Goal: Find specific page/section: Find specific page/section

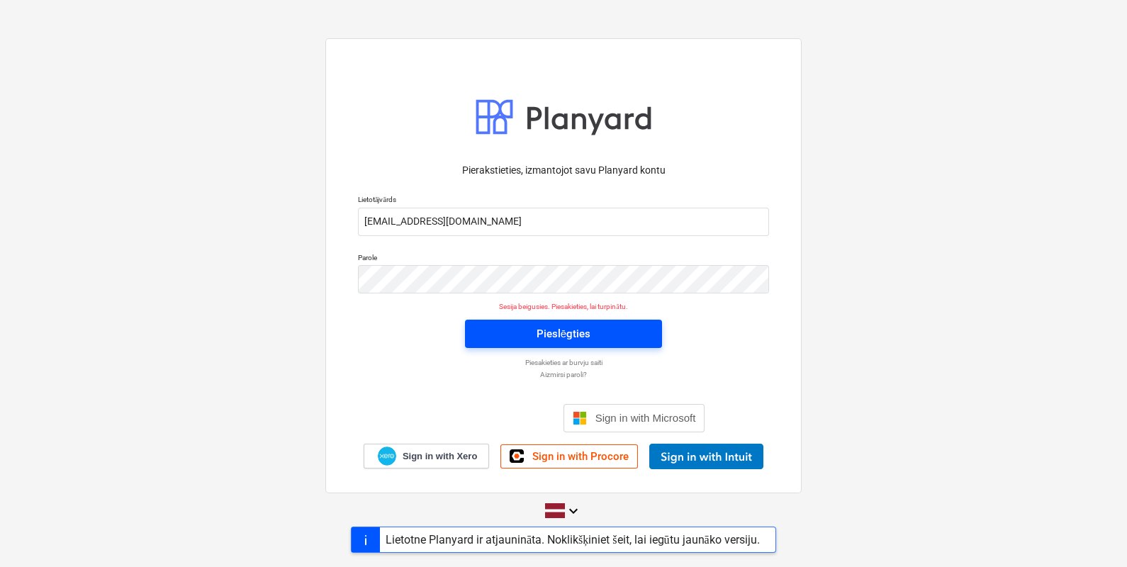
click at [555, 332] on div "Pieslēgties" at bounding box center [564, 334] width 54 height 18
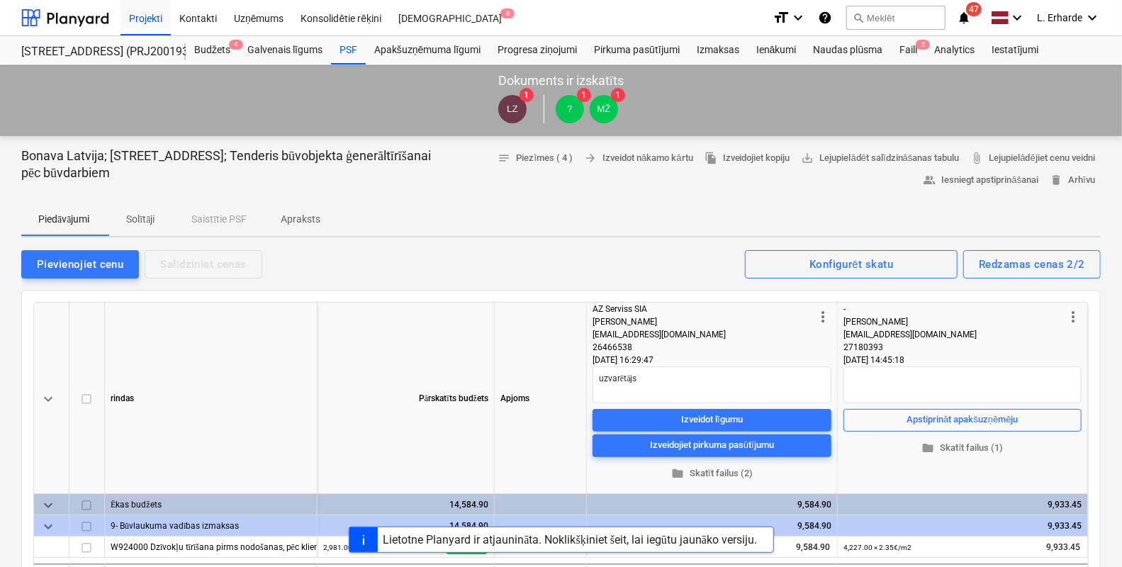
type textarea "x"
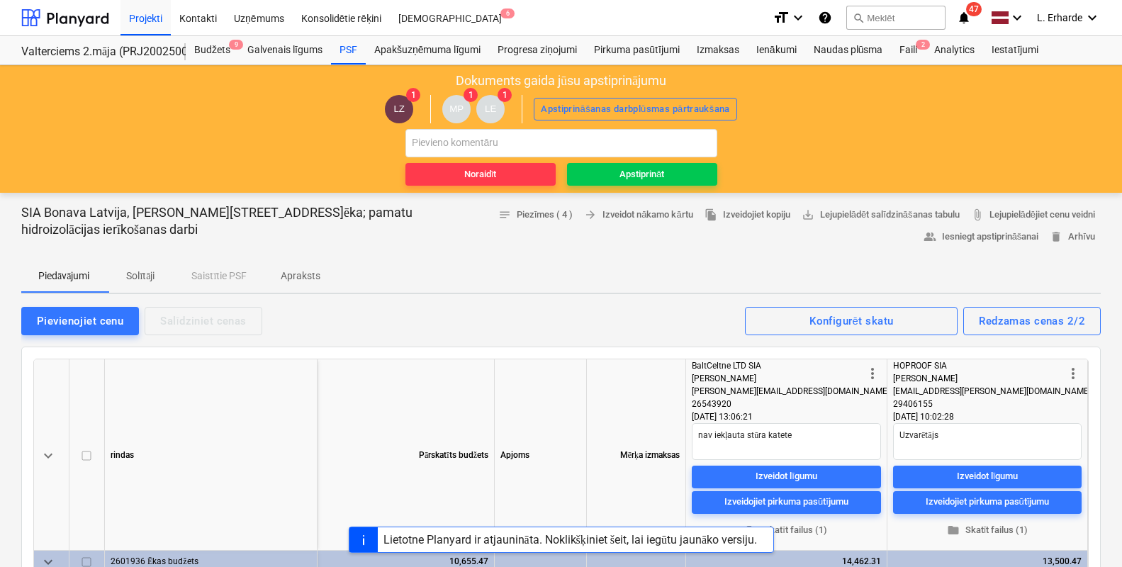
scroll to position [88, 0]
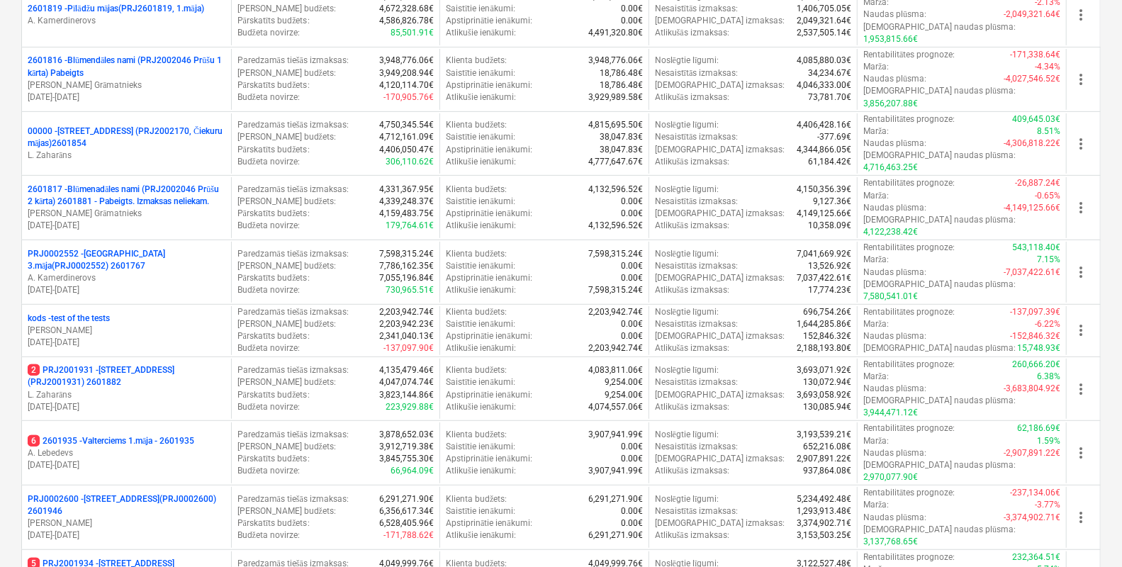
scroll to position [283, 0]
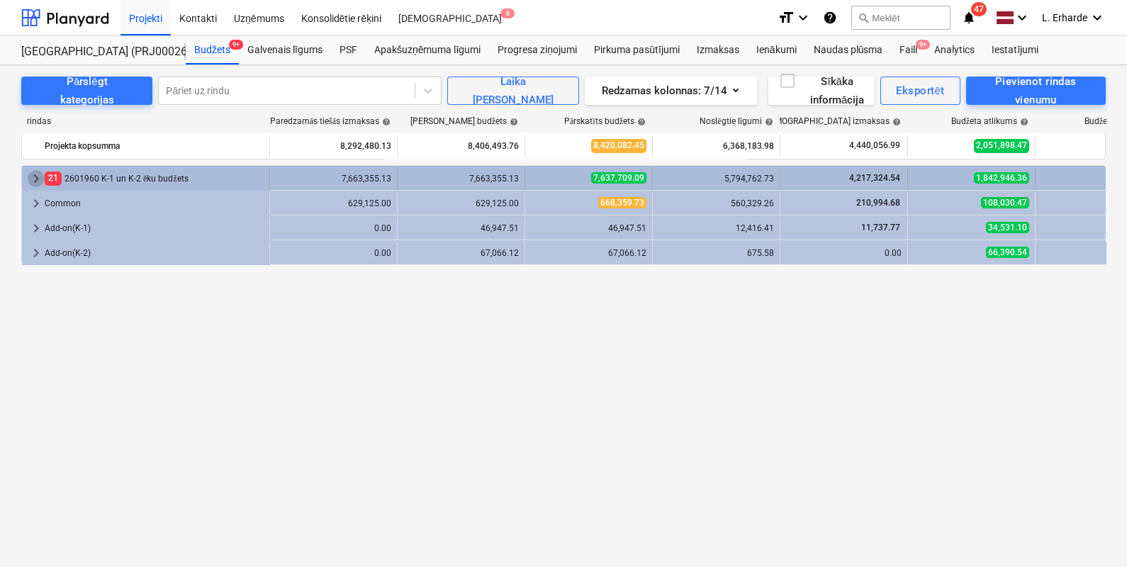
click at [36, 176] on span "keyboard_arrow_right" at bounding box center [36, 178] width 17 height 17
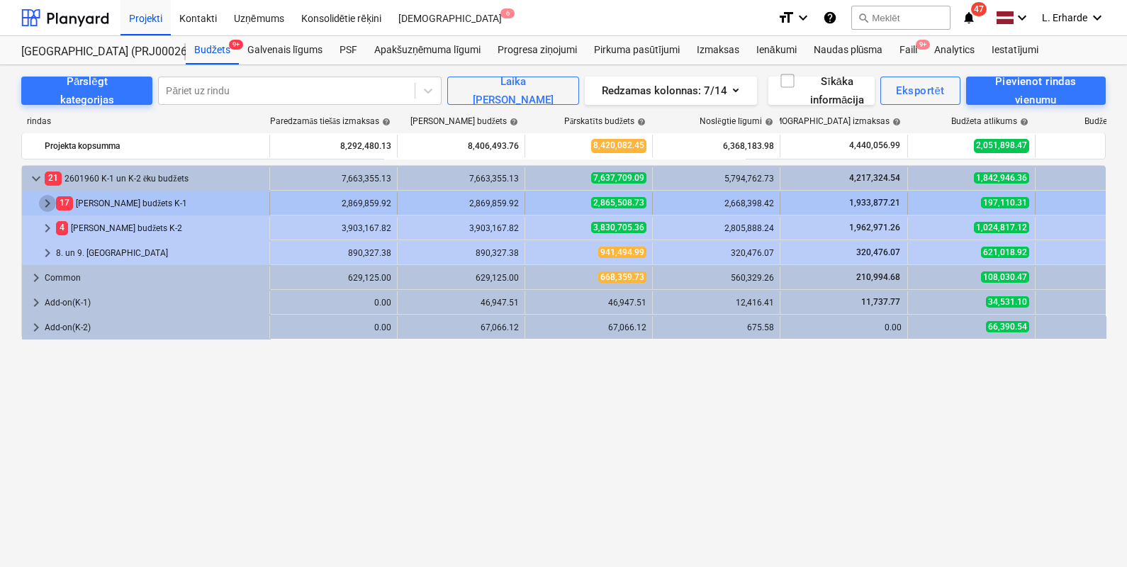
click at [46, 200] on span "keyboard_arrow_right" at bounding box center [47, 203] width 17 height 17
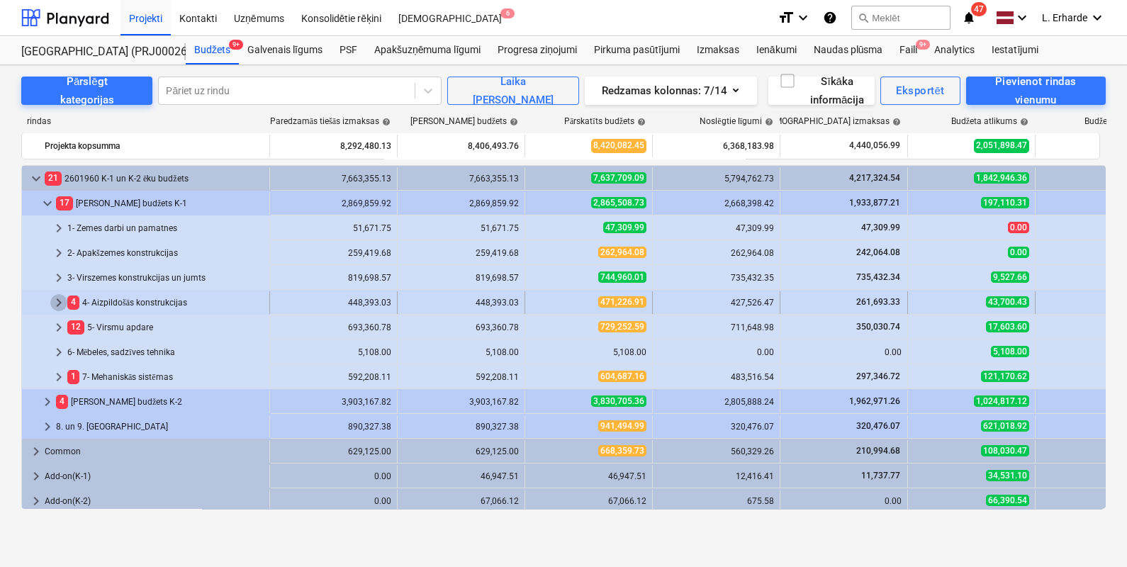
click at [60, 305] on span "keyboard_arrow_right" at bounding box center [58, 302] width 17 height 17
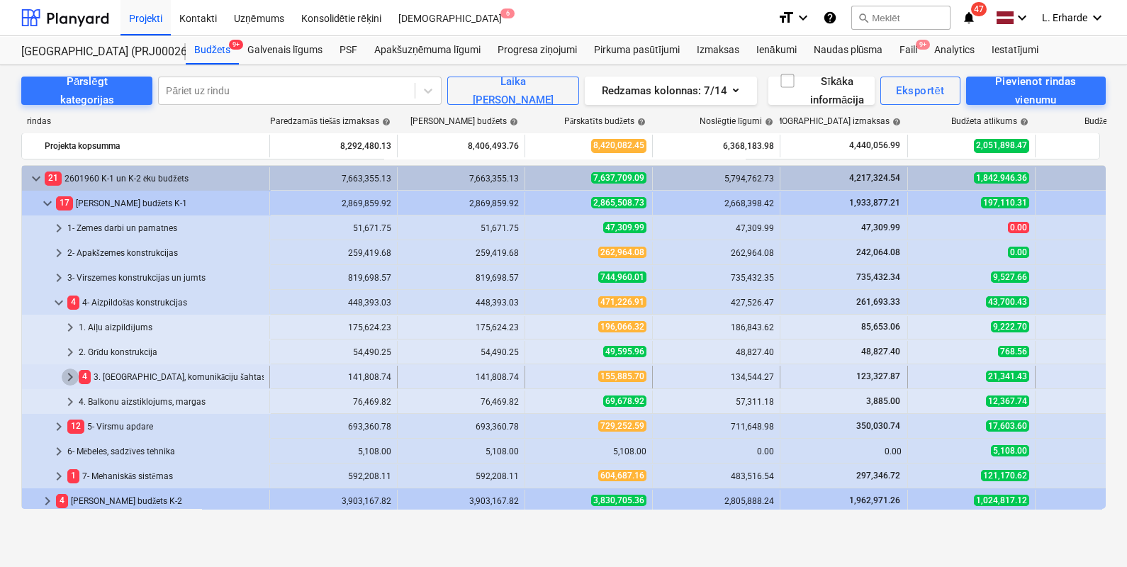
click at [72, 376] on span "keyboard_arrow_right" at bounding box center [70, 377] width 17 height 17
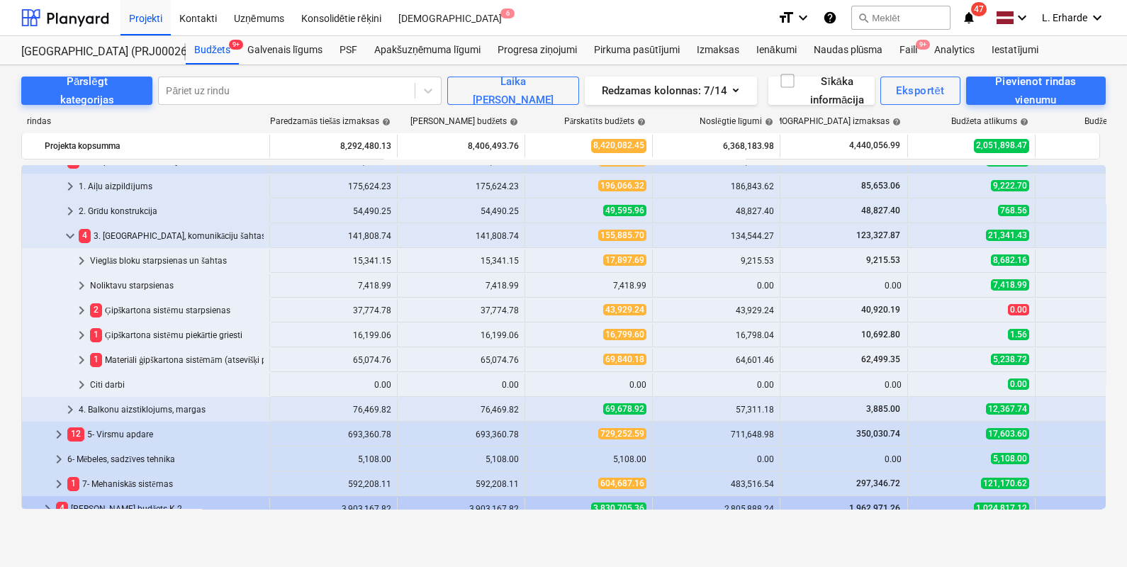
scroll to position [177, 0]
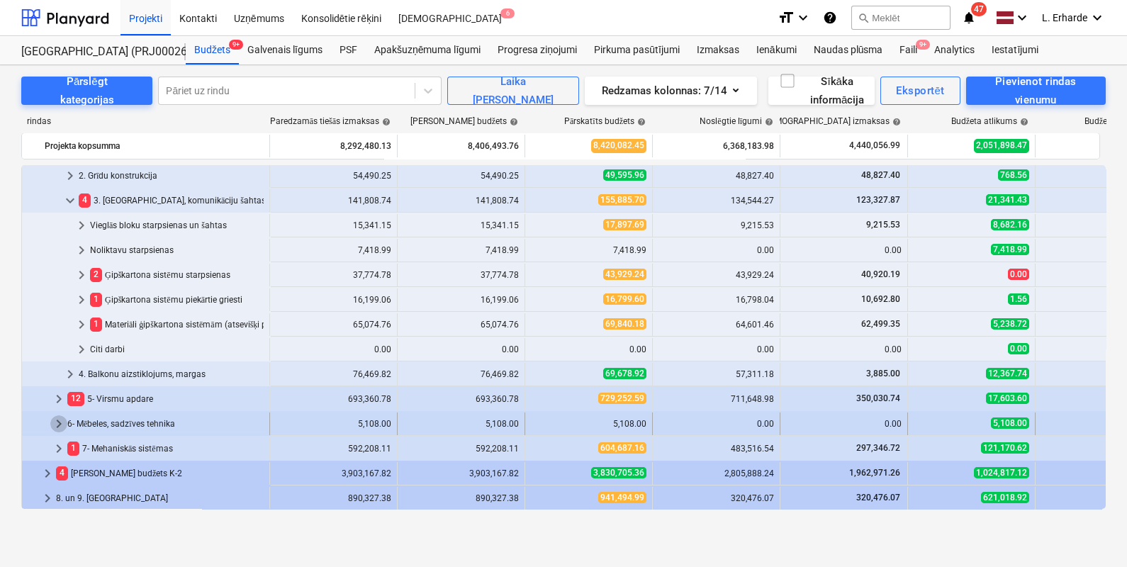
click at [59, 423] on span "keyboard_arrow_right" at bounding box center [58, 423] width 17 height 17
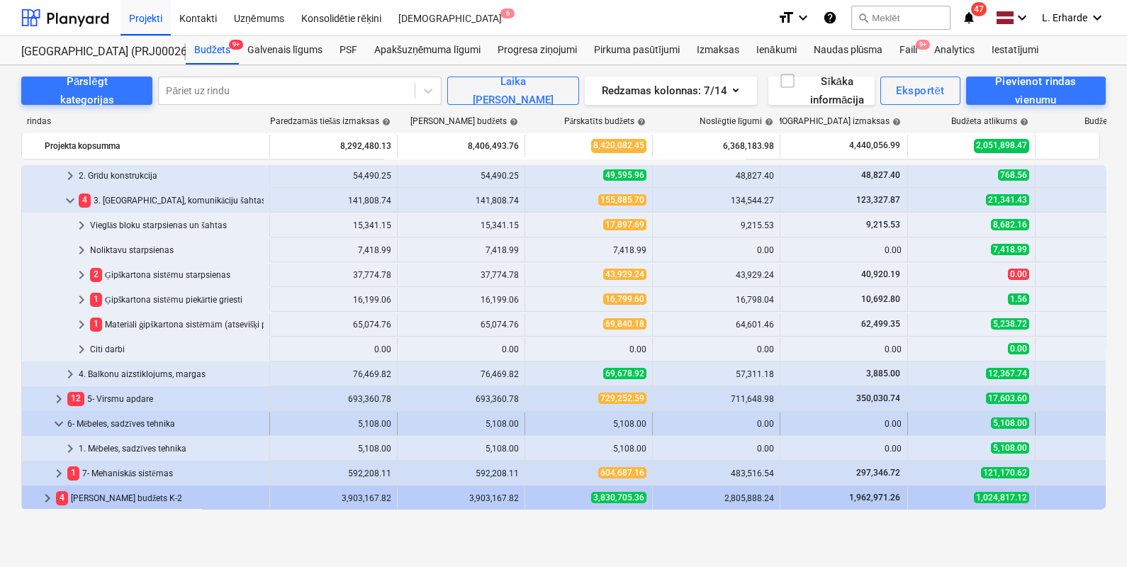
click at [104, 433] on div "6- Mēbeles, sadzīves tehnika" at bounding box center [165, 424] width 196 height 23
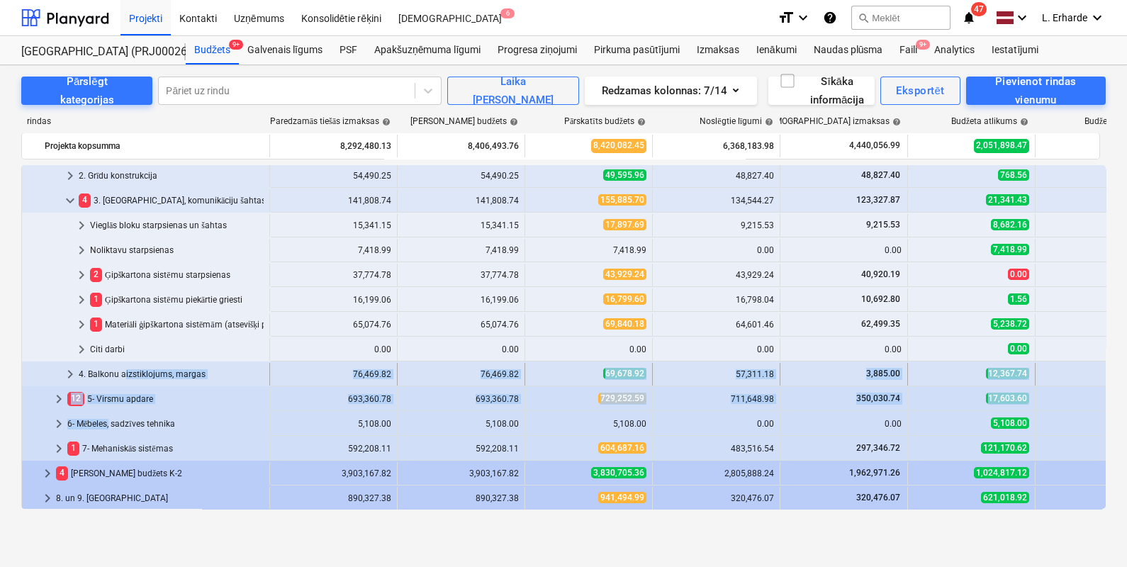
click at [118, 378] on div "keyboard_arrow_down 21 2601960 K-1 un K-2 ēku budžets 7,663,355.13 7,663,355.13…" at bounding box center [563, 287] width 1085 height 596
drag, startPoint x: 118, startPoint y: 378, endPoint x: 62, endPoint y: 423, distance: 71.6
click at [62, 423] on span "keyboard_arrow_right" at bounding box center [58, 423] width 17 height 17
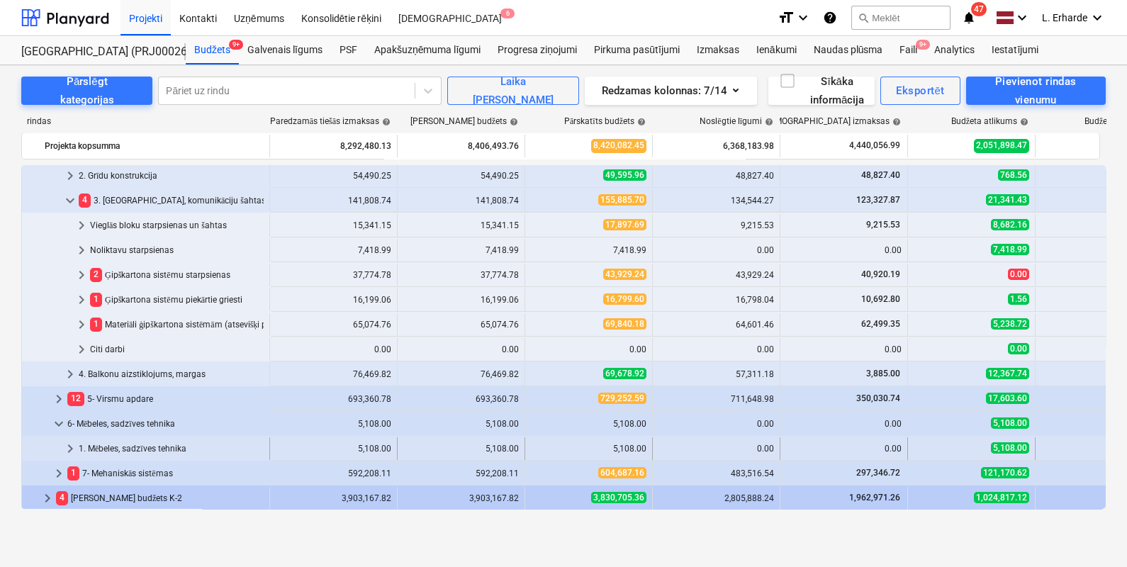
click at [102, 440] on div "1. Mēbeles, sadzīves tehnika" at bounding box center [171, 448] width 185 height 23
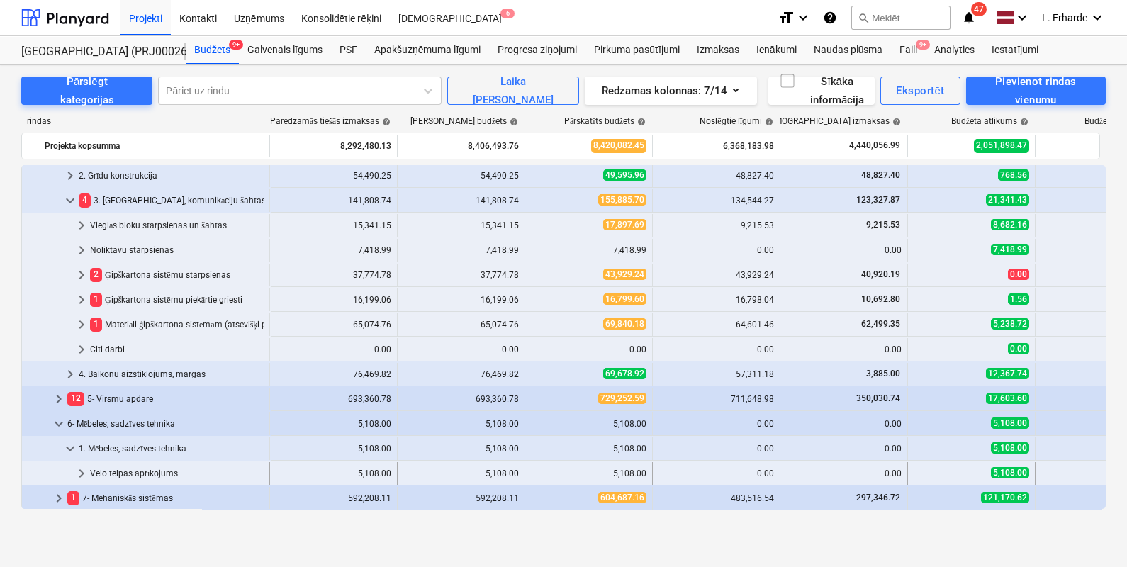
click at [131, 468] on div "Velo telpas aprīkojums" at bounding box center [177, 473] width 174 height 23
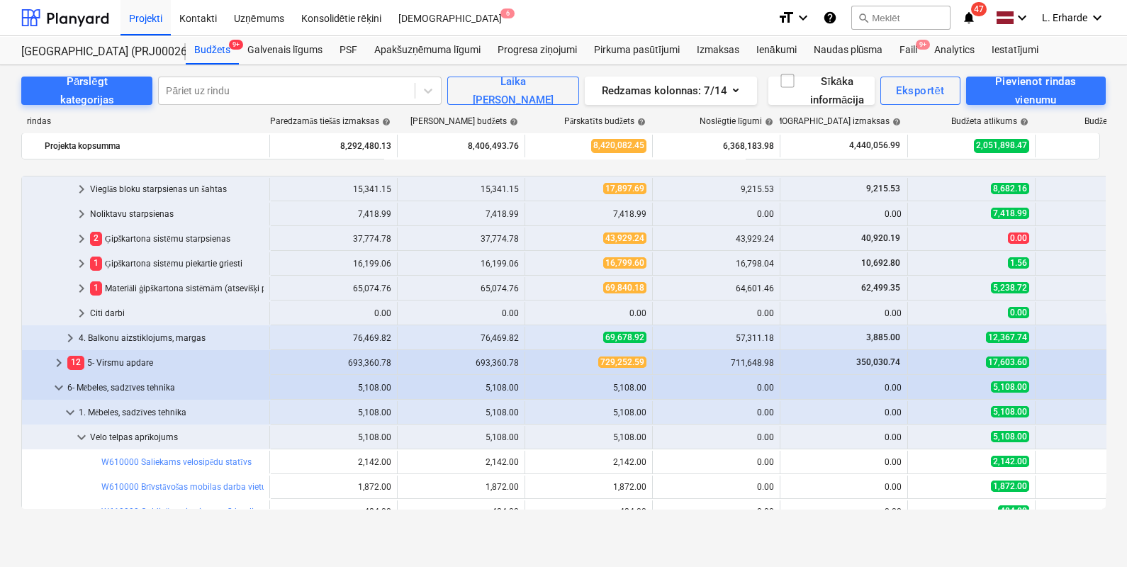
scroll to position [283, 0]
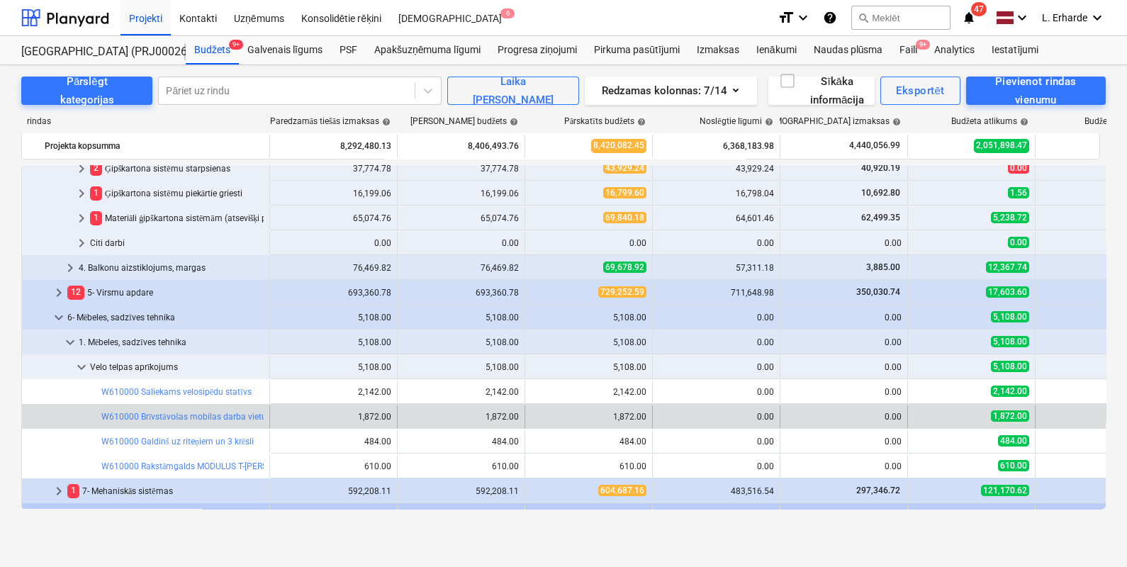
click at [377, 422] on div "edit 1,872.00" at bounding box center [334, 417] width 116 height 23
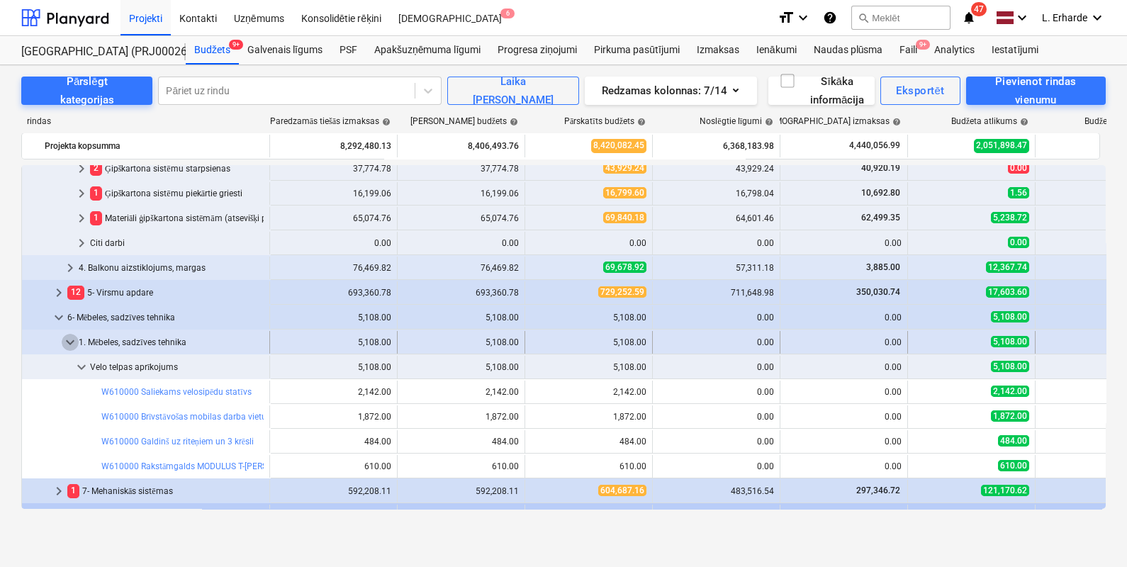
click at [62, 338] on span "keyboard_arrow_down" at bounding box center [70, 342] width 17 height 17
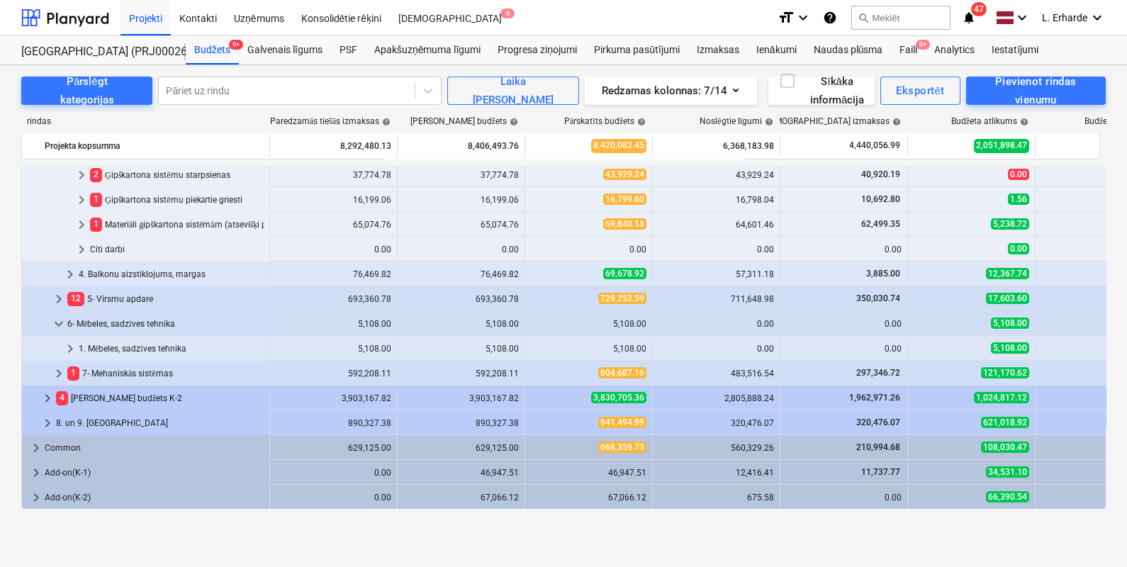
scroll to position [276, 0]
click at [59, 323] on span "keyboard_arrow_down" at bounding box center [58, 324] width 17 height 17
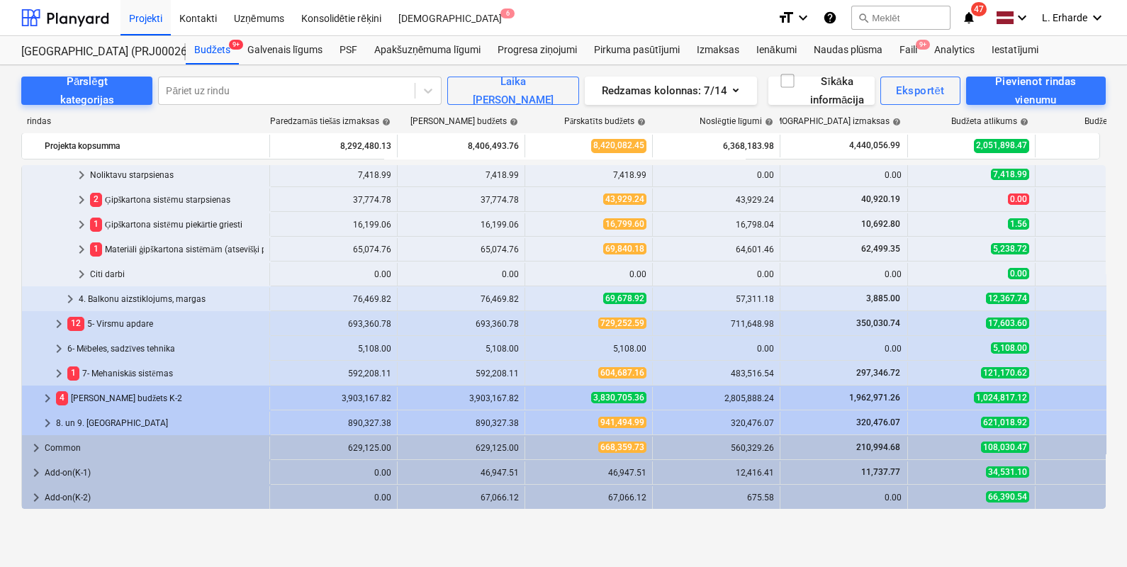
scroll to position [252, 0]
click at [110, 369] on div "1 7- Mehaniskās sistēmas" at bounding box center [165, 373] width 196 height 23
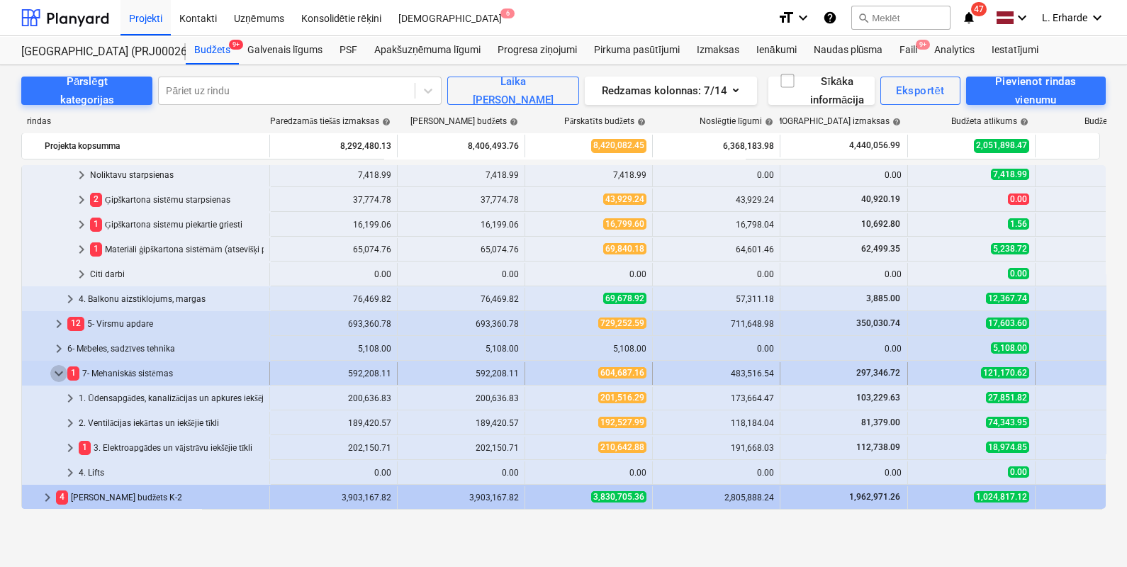
click at [57, 373] on span "keyboard_arrow_down" at bounding box center [58, 373] width 17 height 17
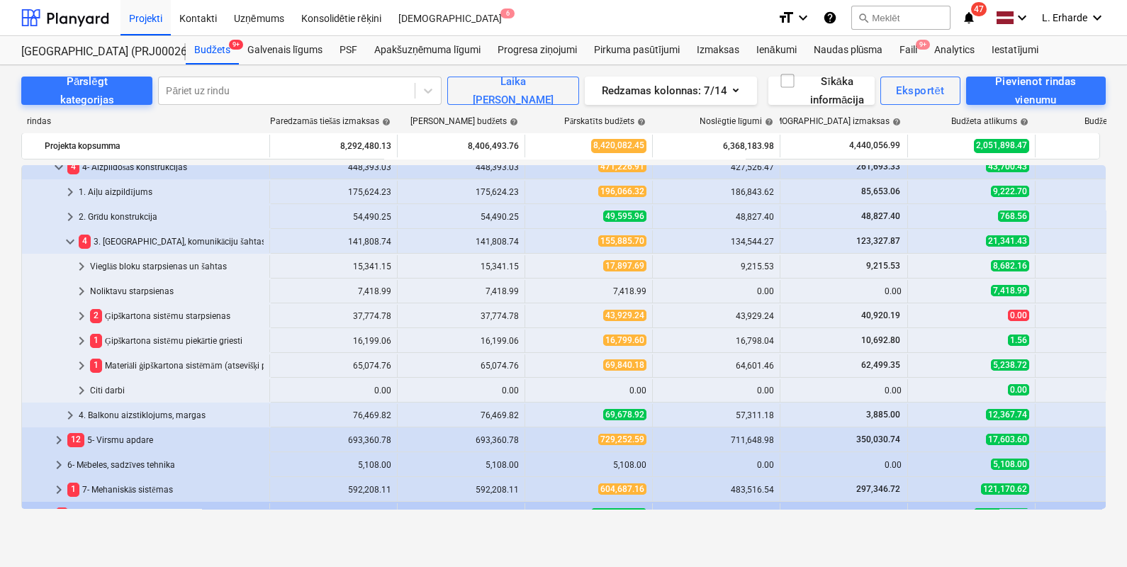
scroll to position [110, 0]
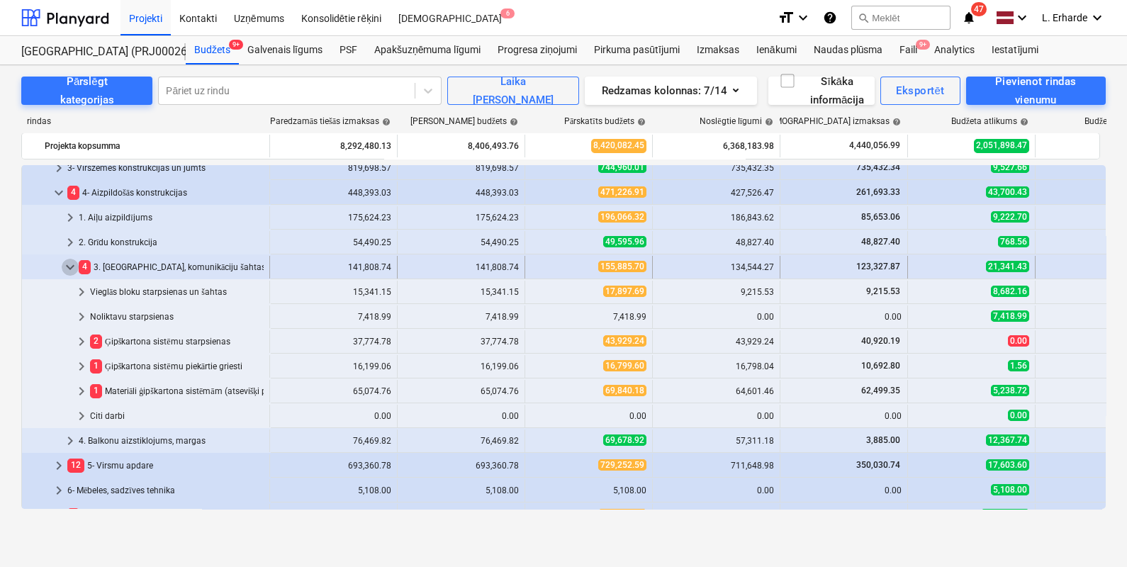
click at [71, 265] on span "keyboard_arrow_down" at bounding box center [70, 267] width 17 height 17
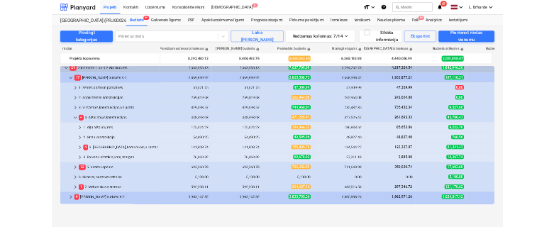
scroll to position [0, 0]
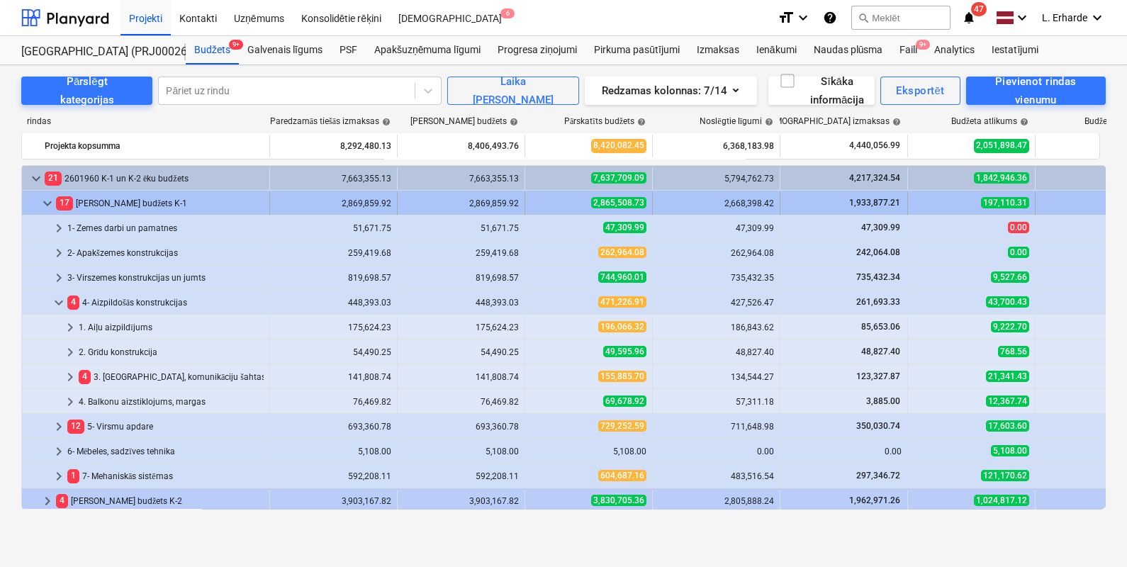
click at [52, 202] on span "keyboard_arrow_down" at bounding box center [47, 203] width 17 height 17
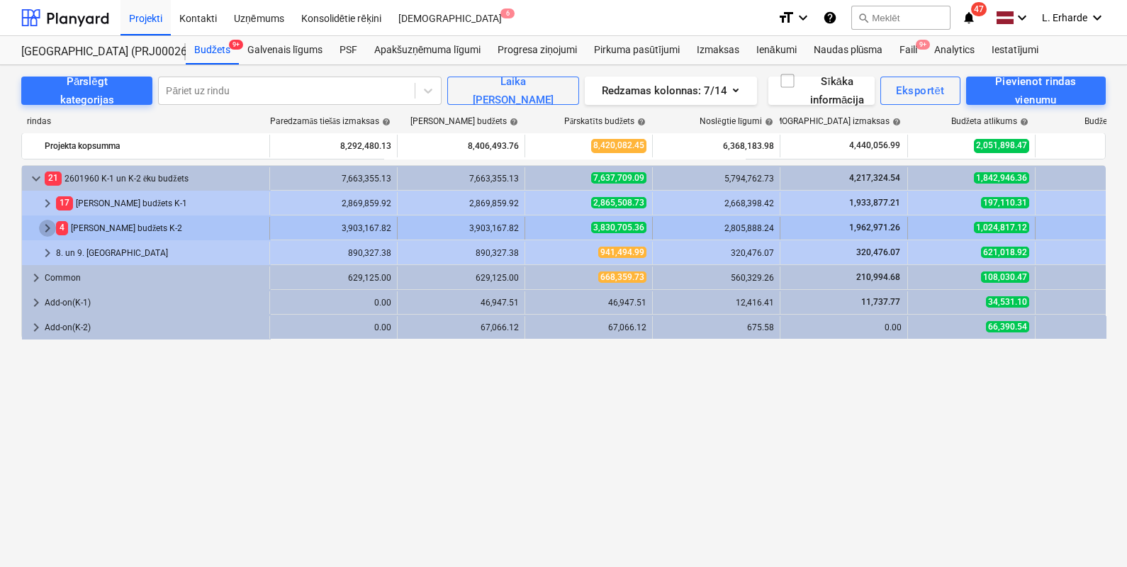
click at [48, 229] on span "keyboard_arrow_right" at bounding box center [47, 228] width 17 height 17
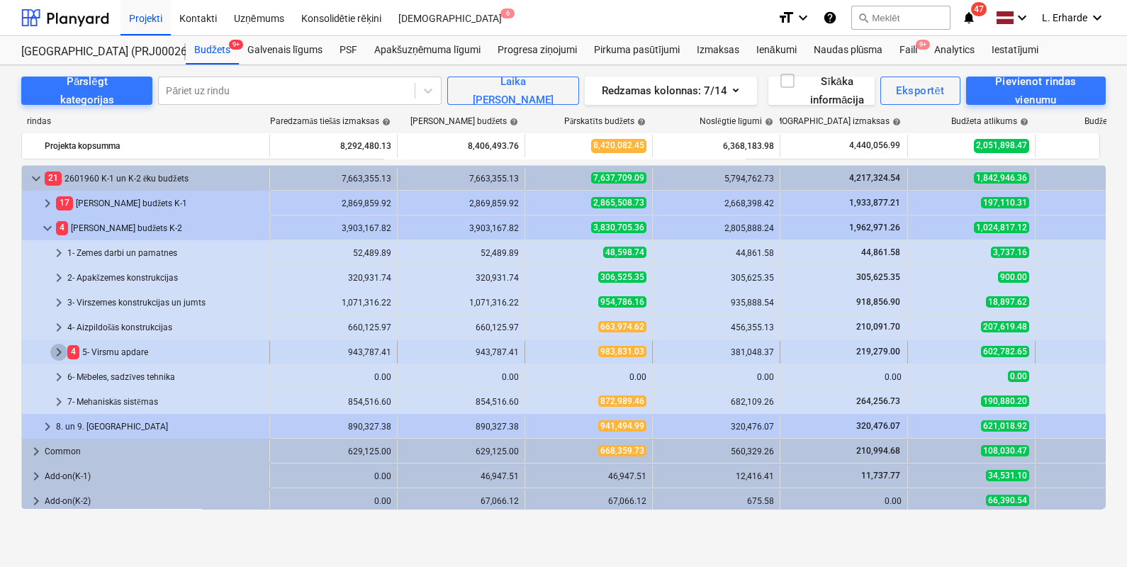
click at [60, 349] on span "keyboard_arrow_right" at bounding box center [58, 352] width 17 height 17
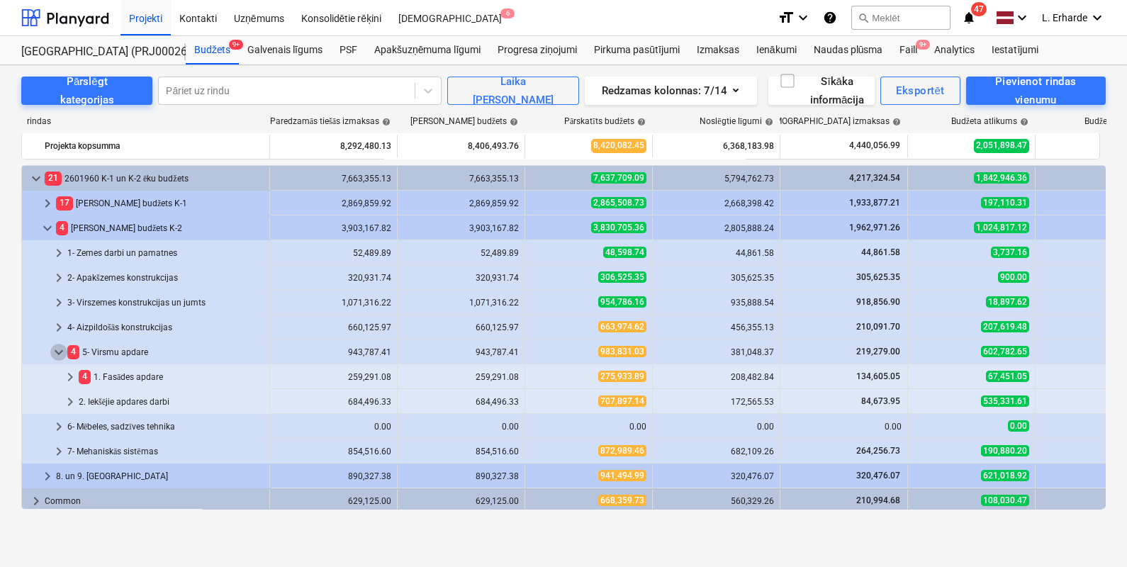
click at [60, 349] on span "keyboard_arrow_down" at bounding box center [58, 352] width 17 height 17
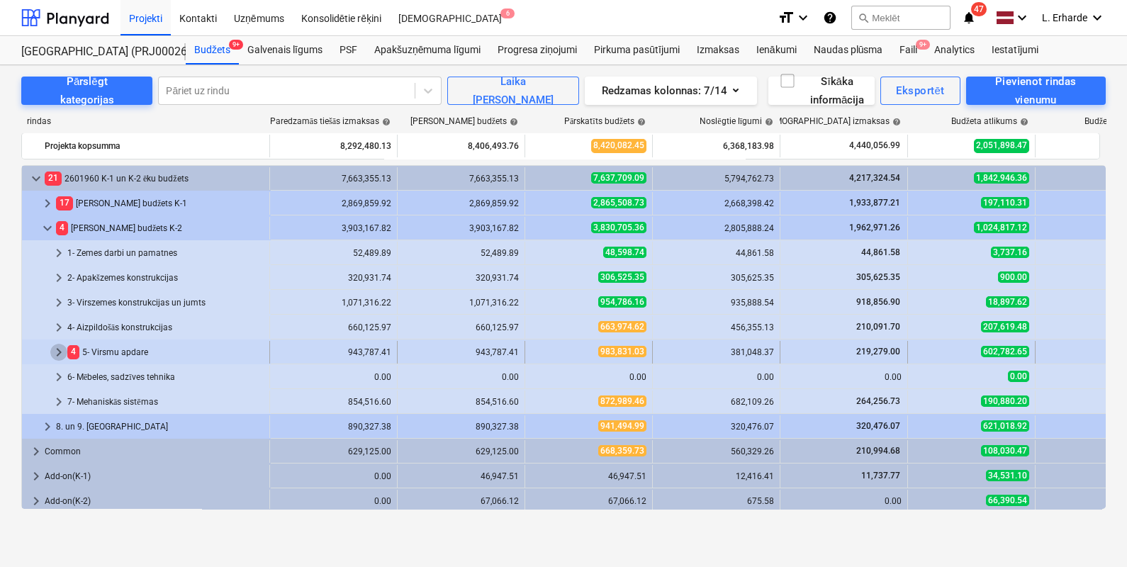
click at [64, 355] on span "keyboard_arrow_right" at bounding box center [58, 352] width 17 height 17
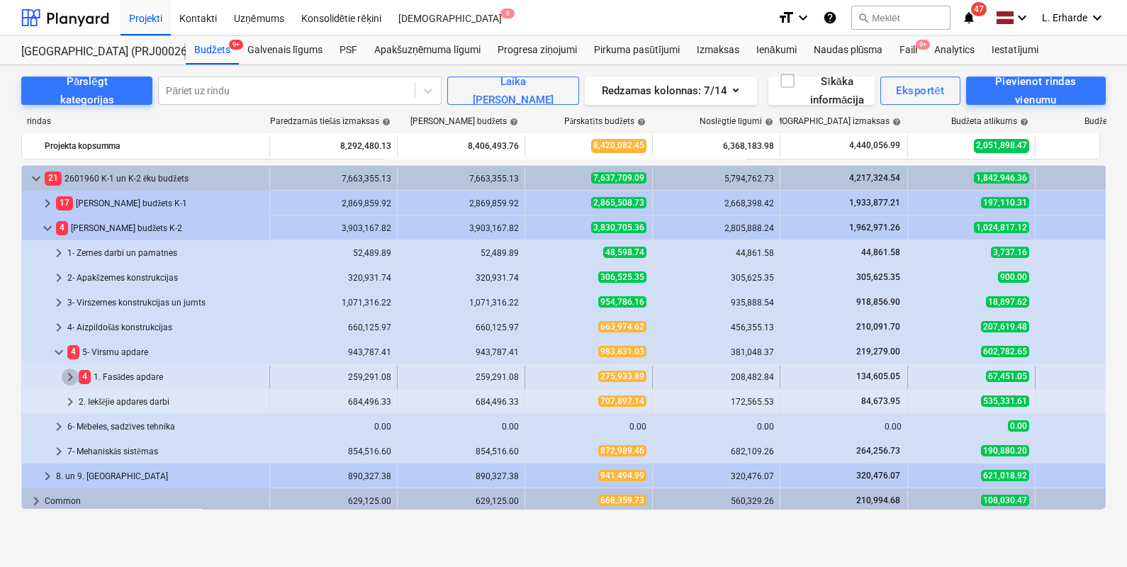
click at [73, 374] on span "keyboard_arrow_right" at bounding box center [70, 377] width 17 height 17
